Goal: Navigation & Orientation: Understand site structure

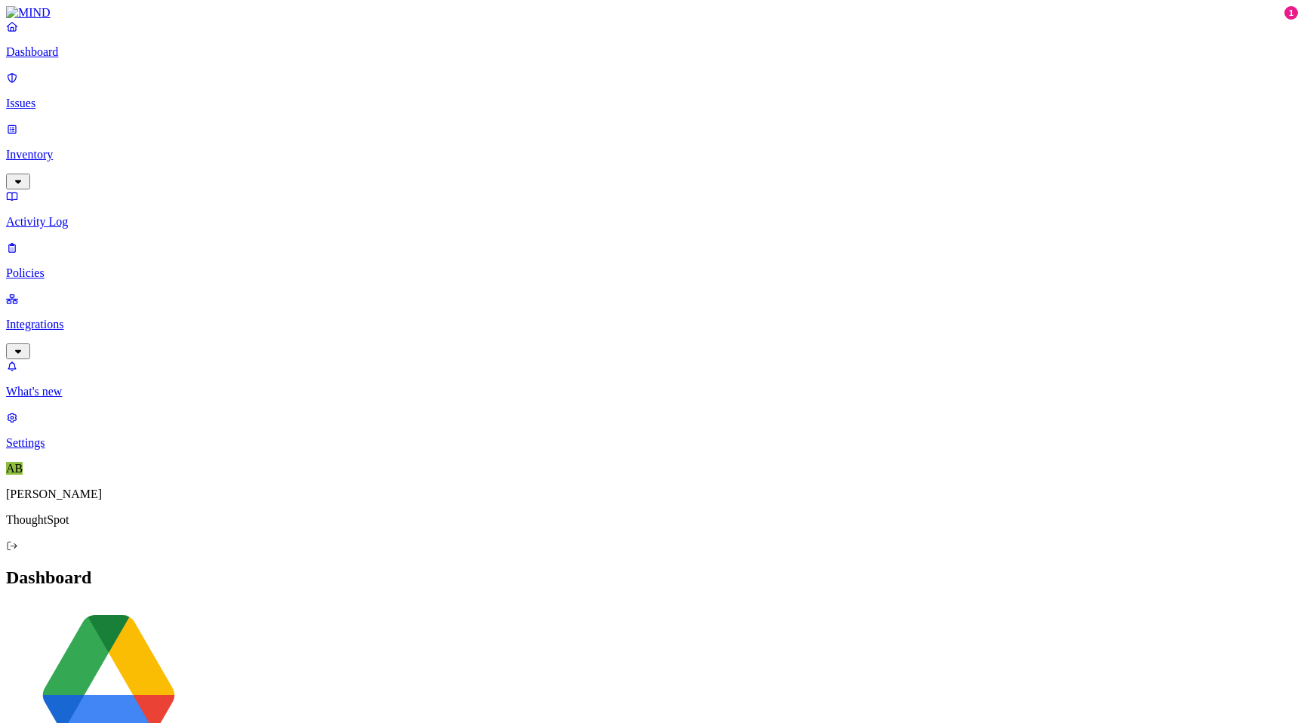
click at [90, 148] on p "Inventory" at bounding box center [652, 155] width 1292 height 14
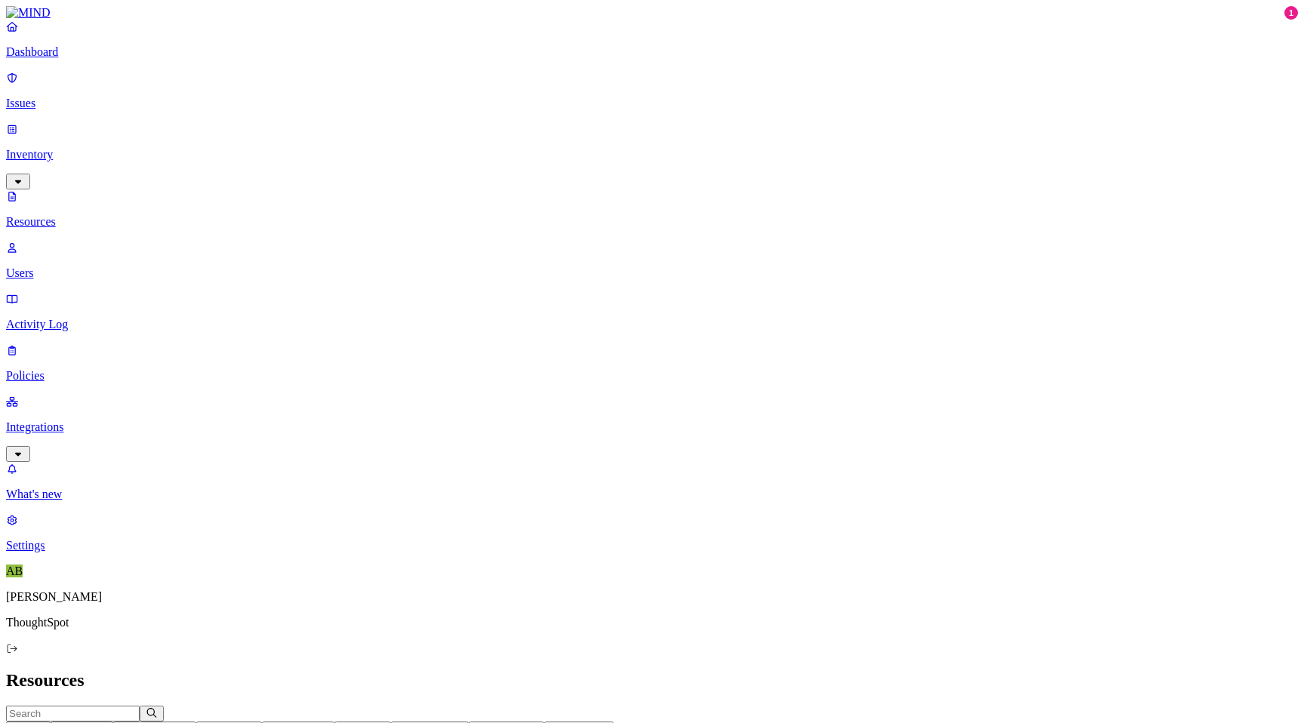
click at [70, 292] on link "Activity Log" at bounding box center [652, 311] width 1292 height 39
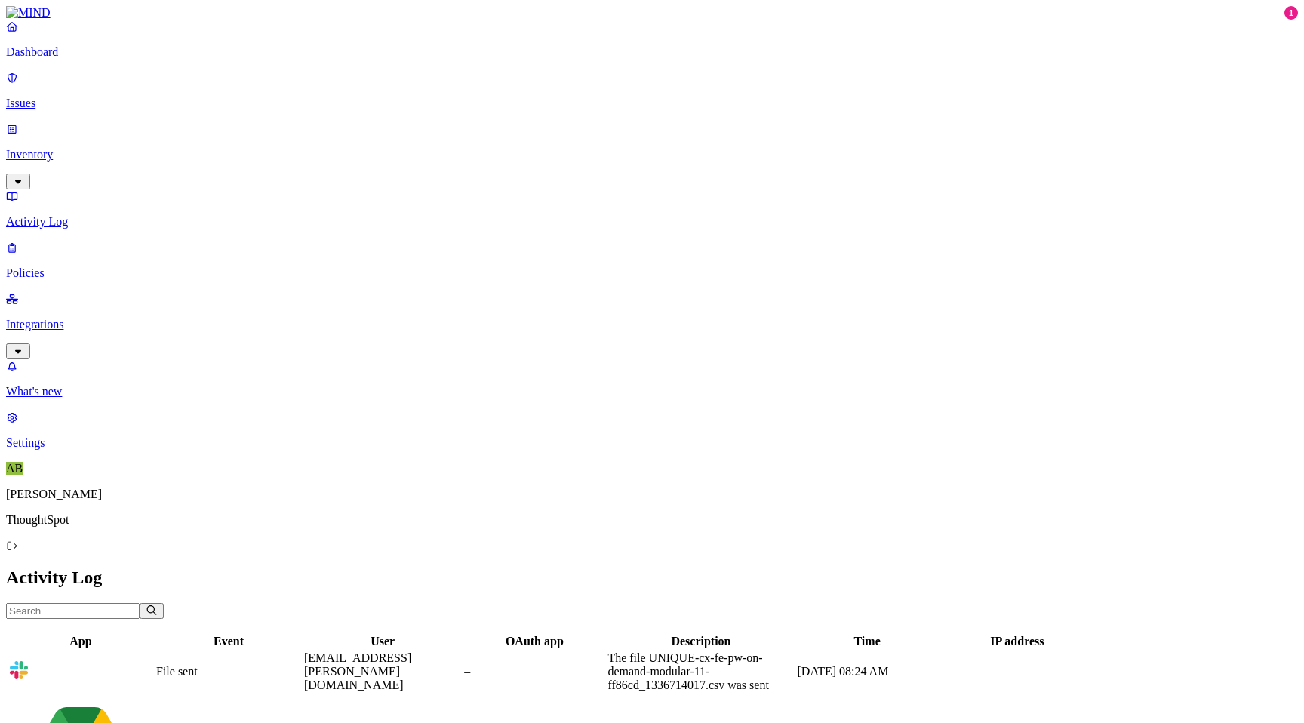
click at [62, 241] on link "Policies" at bounding box center [652, 260] width 1292 height 39
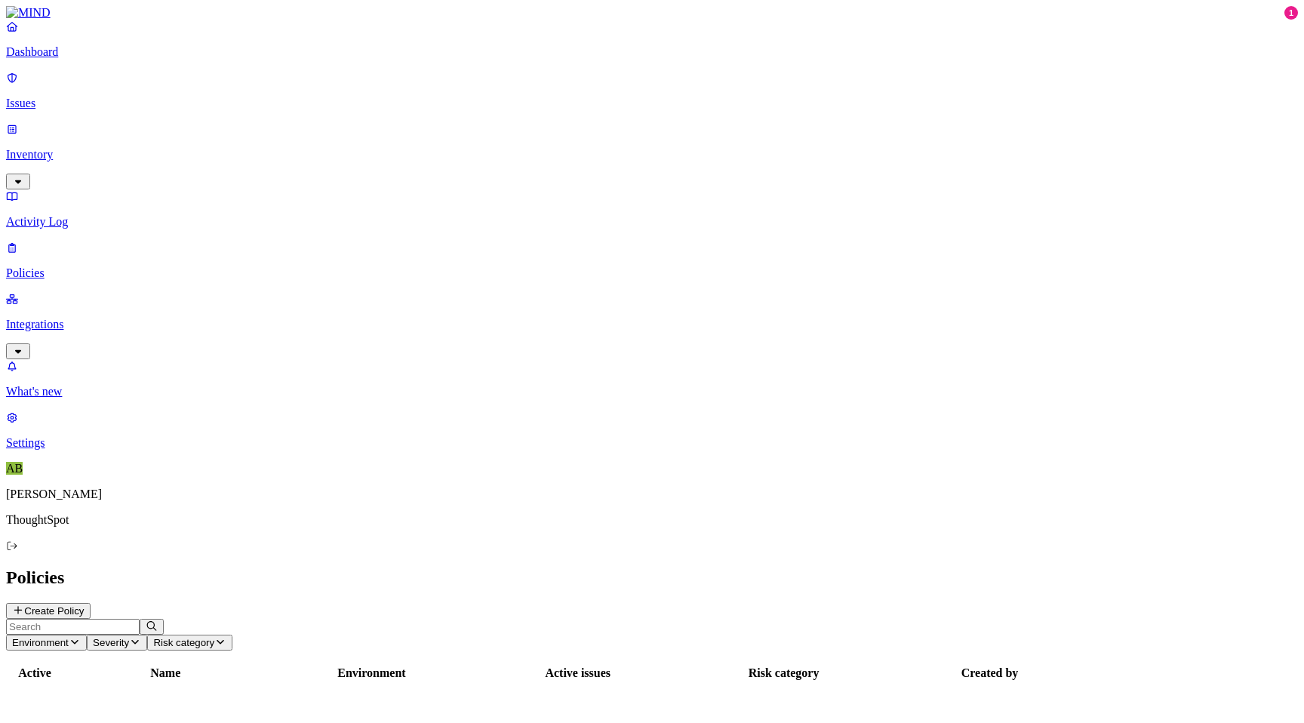
click at [67, 318] on p "Integrations" at bounding box center [652, 325] width 1292 height 14
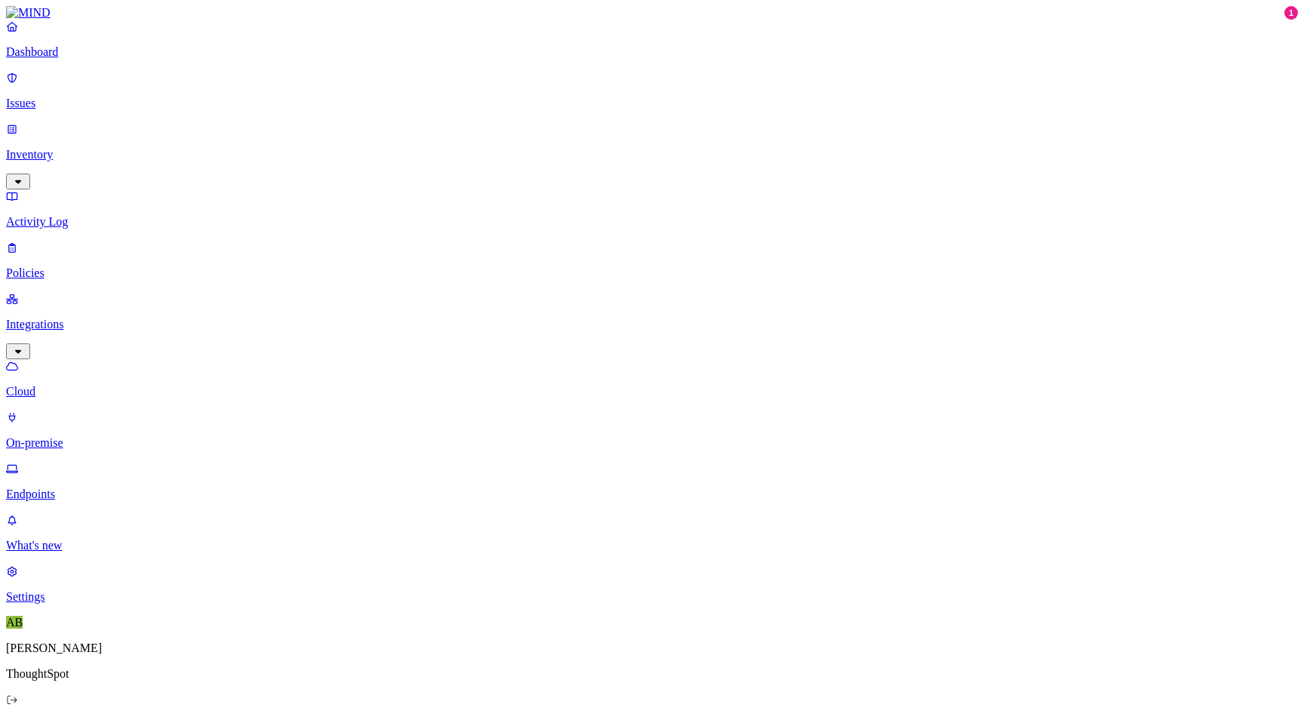
click at [72, 488] on p "Endpoints" at bounding box center [652, 495] width 1292 height 14
click at [75, 436] on p "On-premise" at bounding box center [652, 443] width 1292 height 14
click at [67, 359] on link "Cloud" at bounding box center [652, 378] width 1292 height 39
click at [74, 488] on p "Endpoints" at bounding box center [652, 495] width 1292 height 14
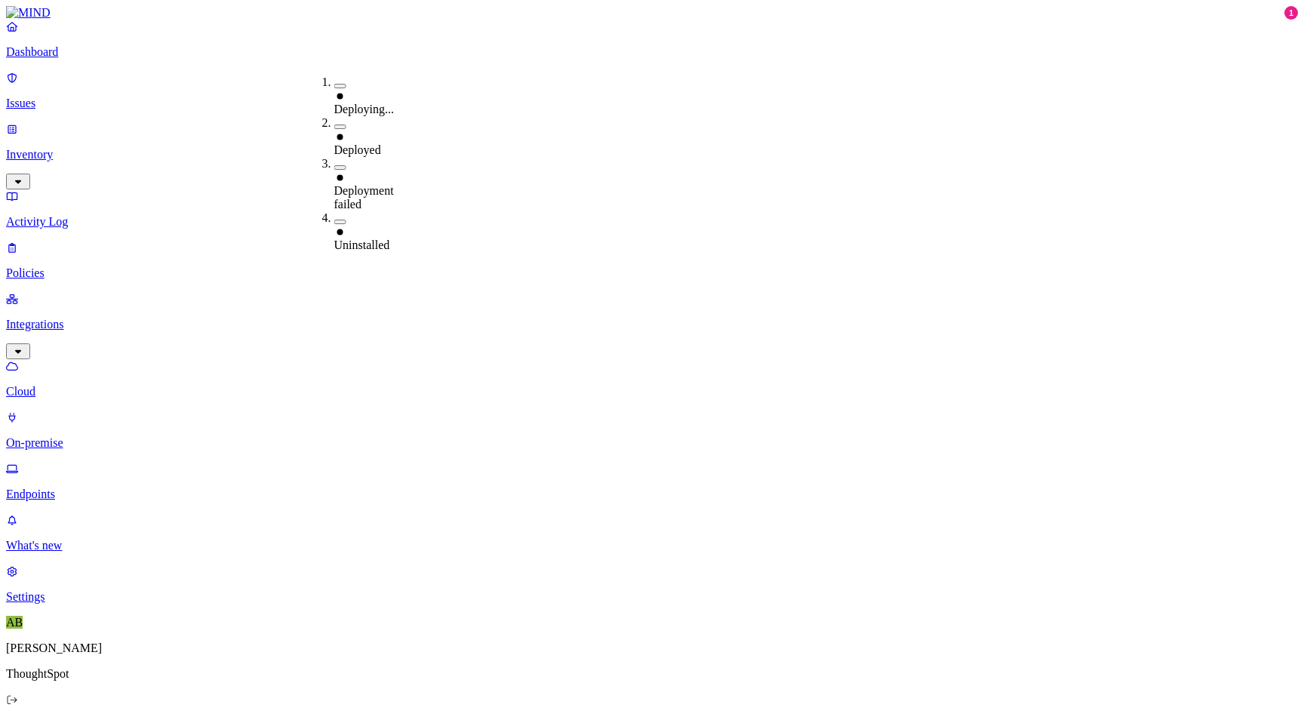
click at [534, 721] on h2 "Endpoints" at bounding box center [652, 731] width 1292 height 20
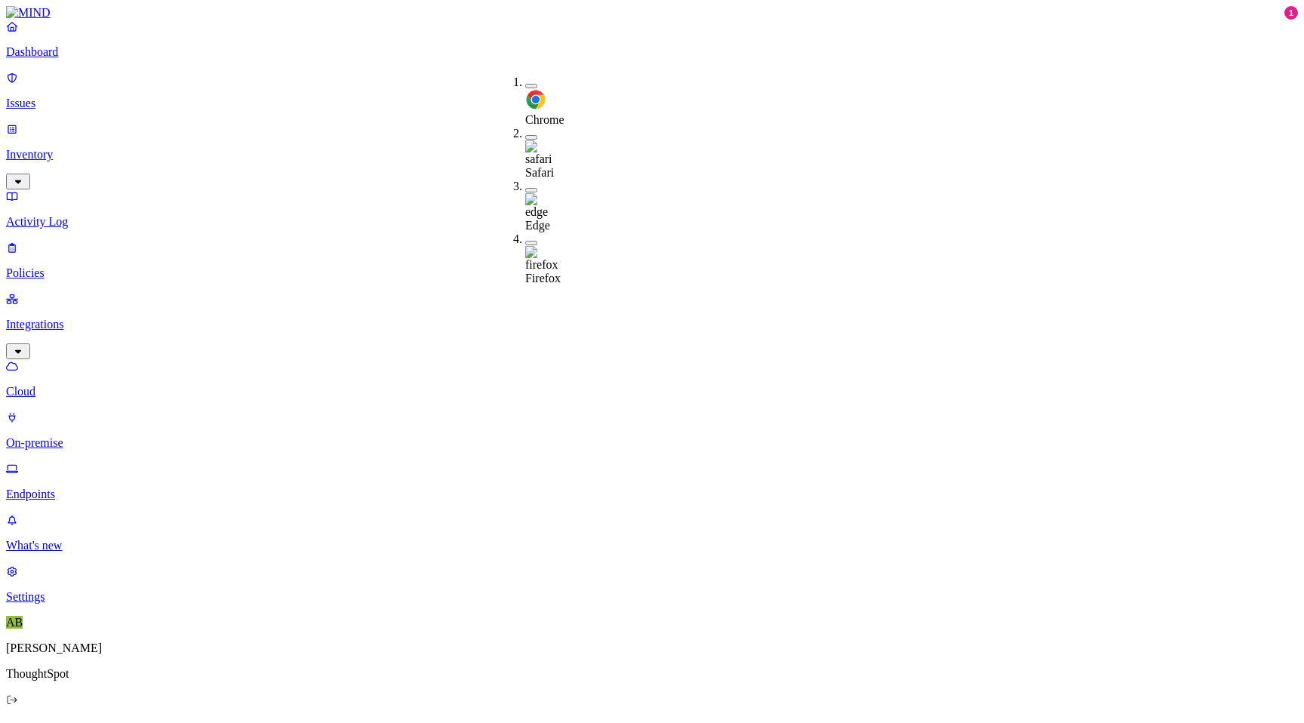
click at [582, 721] on h2 "Endpoints" at bounding box center [652, 731] width 1292 height 20
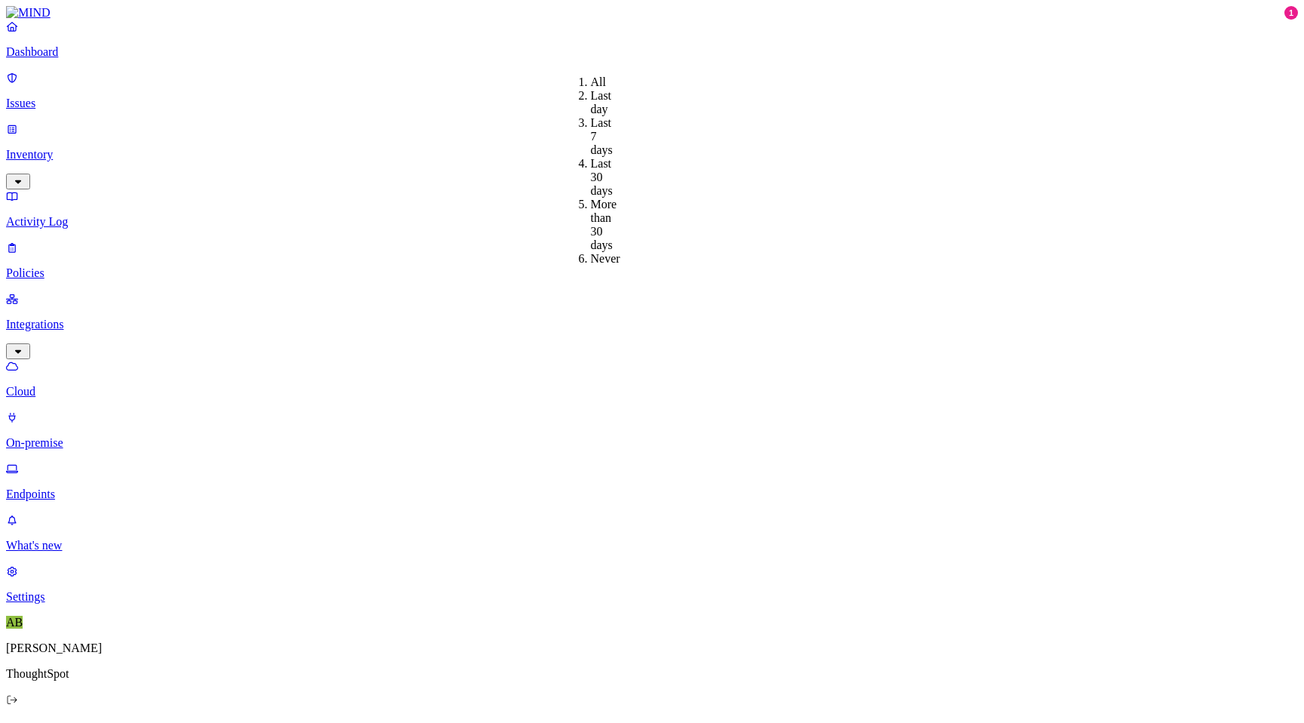
click at [663, 721] on h2 "Endpoints" at bounding box center [652, 731] width 1292 height 20
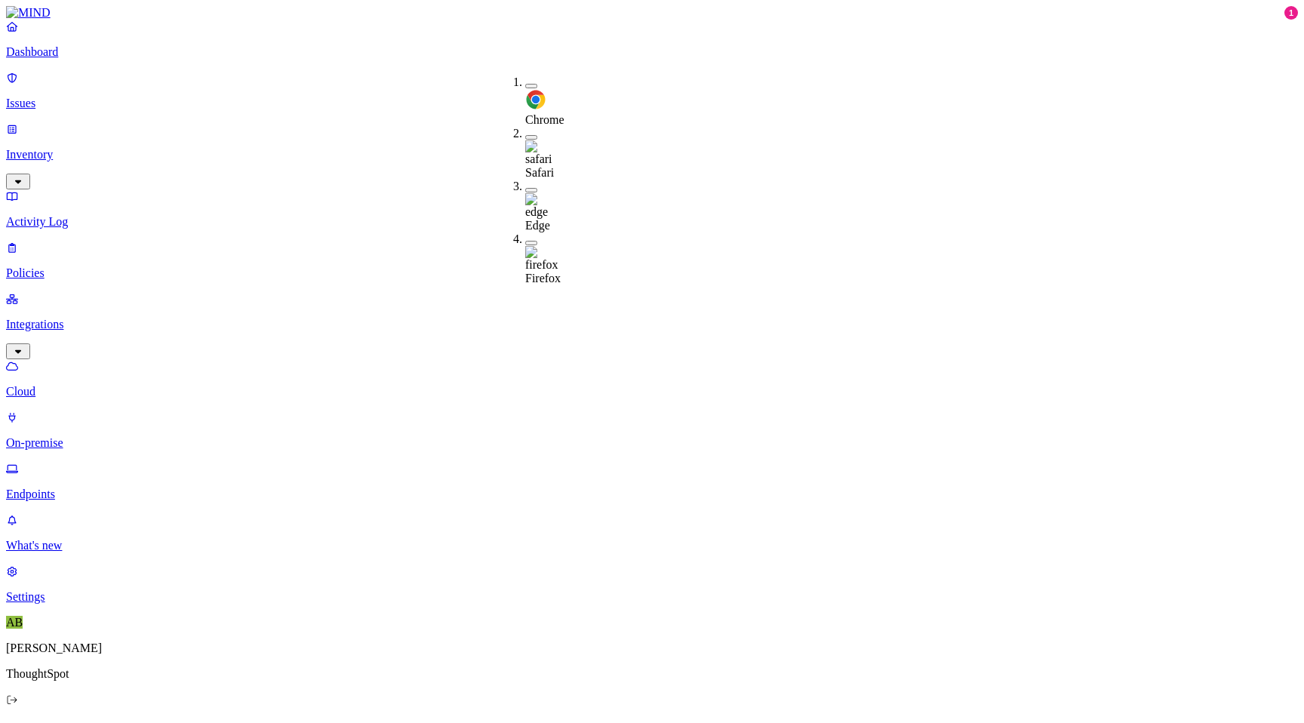
click at [614, 721] on h2 "Endpoints" at bounding box center [652, 731] width 1292 height 20
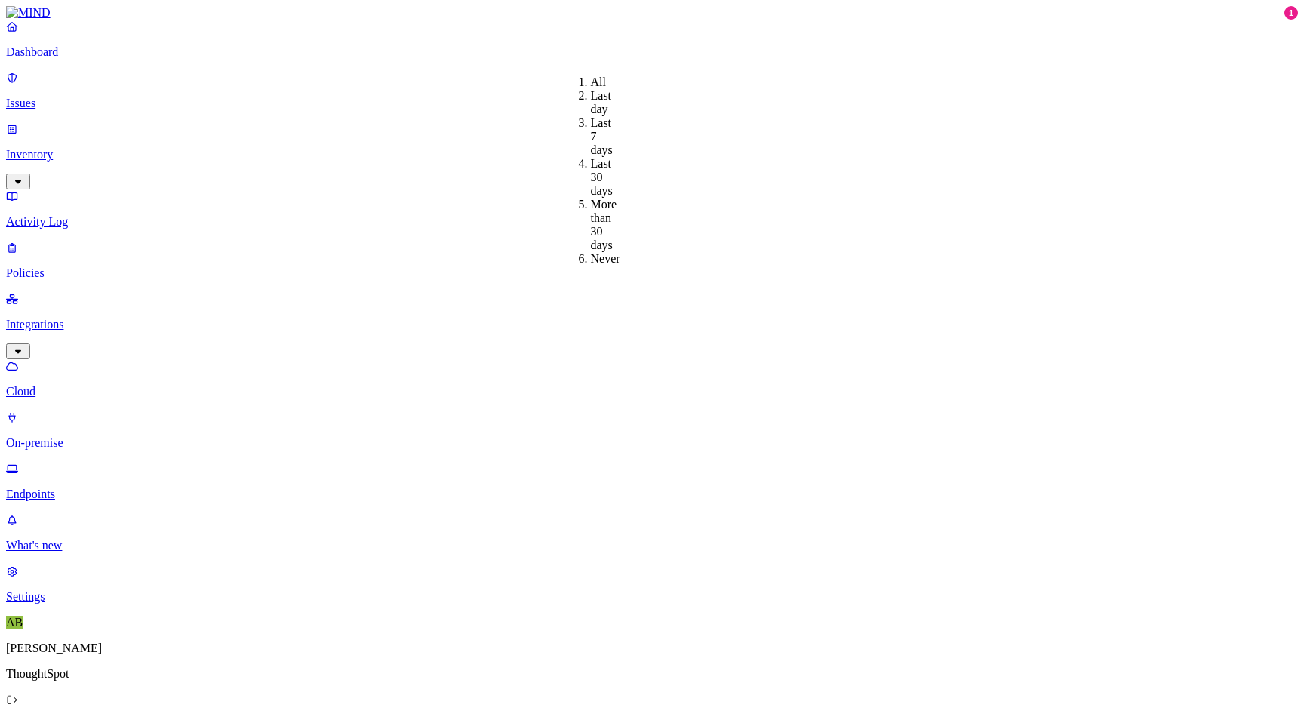
click at [83, 436] on p "On-premise" at bounding box center [652, 443] width 1292 height 14
click at [83, 385] on p "Cloud" at bounding box center [652, 392] width 1292 height 14
click at [78, 488] on p "Endpoints" at bounding box center [652, 495] width 1292 height 14
